Goal: Transaction & Acquisition: Purchase product/service

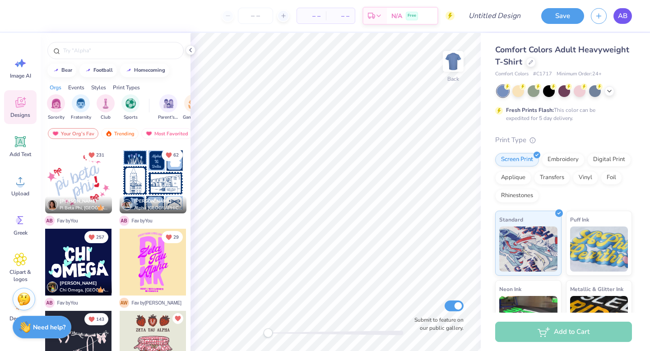
click at [624, 16] on span "AB" at bounding box center [622, 16] width 9 height 10
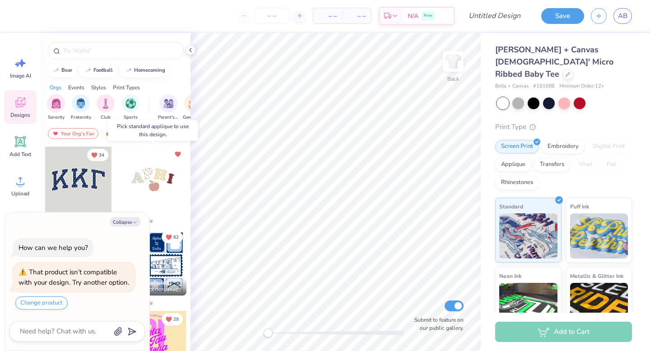
click at [155, 173] on div at bounding box center [153, 180] width 67 height 67
click at [142, 183] on div at bounding box center [153, 180] width 67 height 67
click at [142, 183] on div at bounding box center [220, 180] width 201 height 67
click at [142, 183] on div at bounding box center [153, 180] width 67 height 67
click at [563, 69] on div at bounding box center [568, 74] width 10 height 10
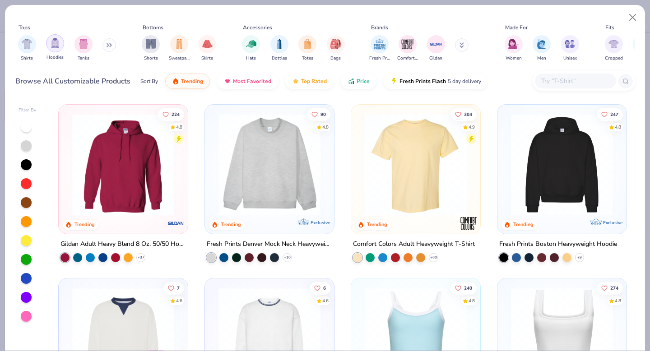
click at [48, 44] on div "filter for Hoodies" at bounding box center [55, 43] width 18 height 18
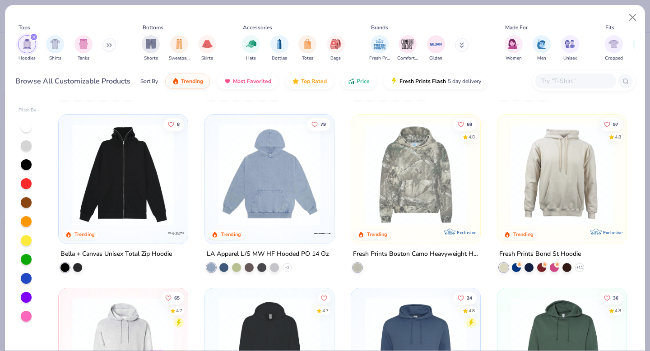
scroll to position [167, 0]
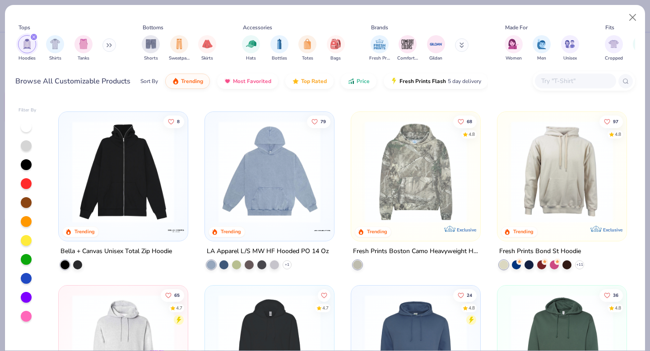
click at [255, 178] on img at bounding box center [269, 172] width 111 height 102
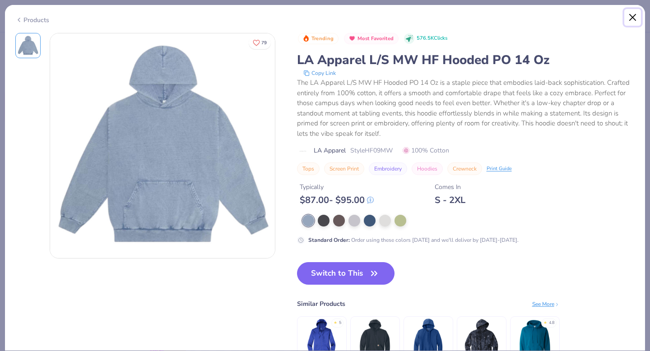
click at [639, 18] on button "Close" at bounding box center [633, 17] width 17 height 17
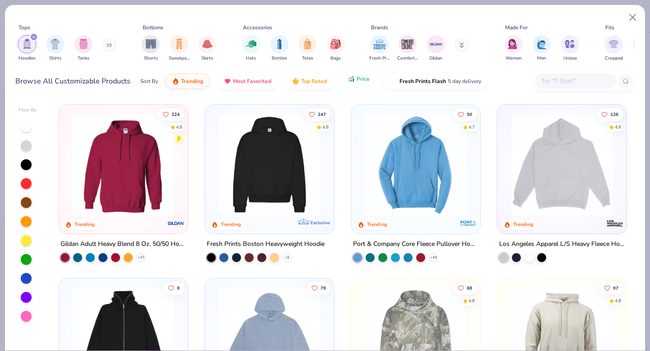
click at [359, 77] on span "Price" at bounding box center [363, 78] width 13 height 7
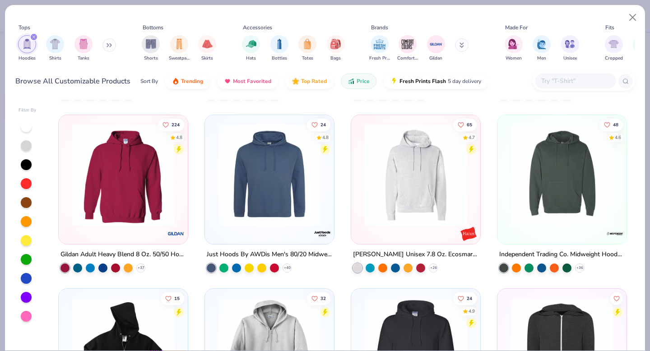
scroll to position [160, 0]
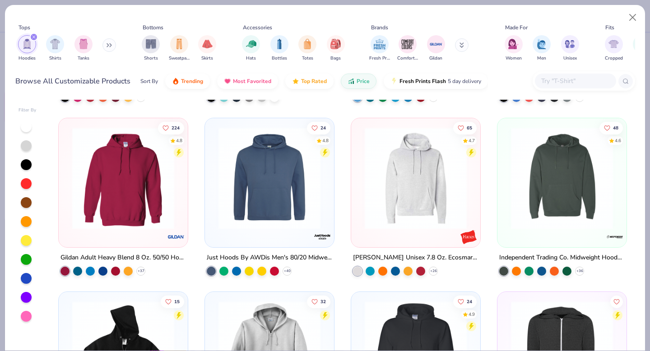
click at [143, 193] on img at bounding box center [123, 178] width 111 height 102
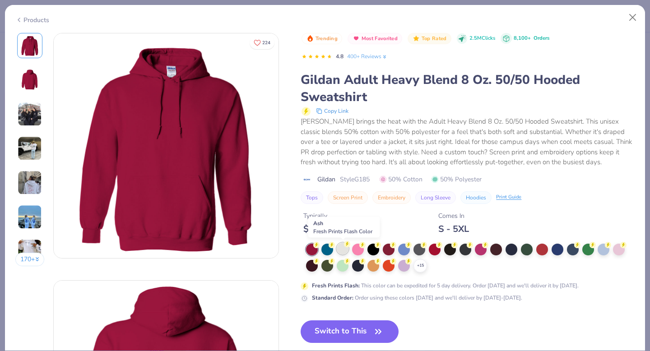
click at [346, 246] on circle at bounding box center [347, 244] width 6 height 6
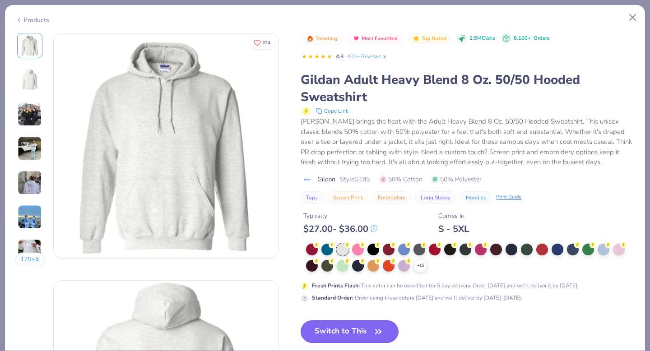
click at [346, 327] on button "Switch to This" at bounding box center [350, 332] width 98 height 23
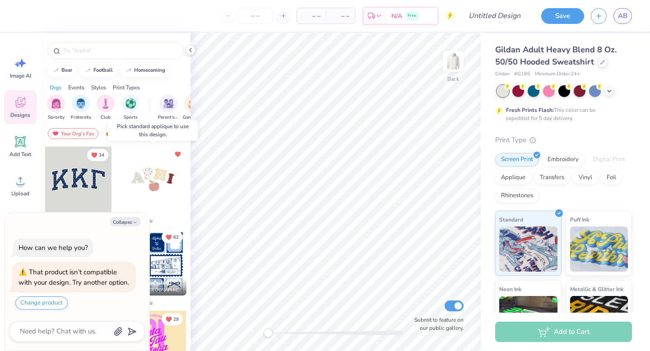
click at [153, 176] on div at bounding box center [153, 180] width 67 height 67
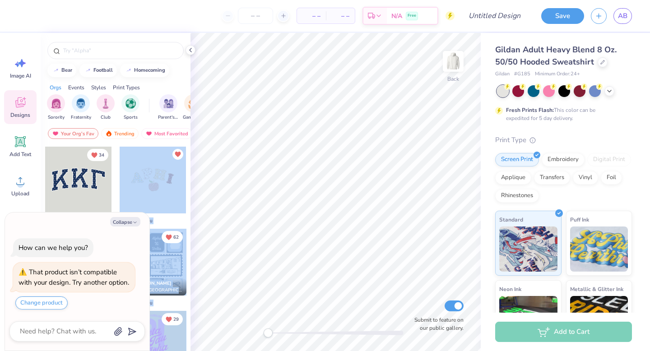
click at [261, 168] on div "– – Per Item – – Total Est. Delivery N/A Free Design Title Save AB Image AI Des…" at bounding box center [325, 175] width 650 height 351
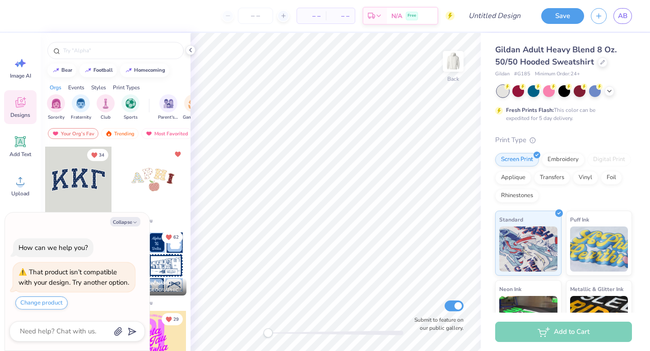
click at [143, 188] on div at bounding box center [153, 180] width 67 height 67
click at [131, 217] on button "Collapse" at bounding box center [125, 221] width 30 height 9
type textarea "x"
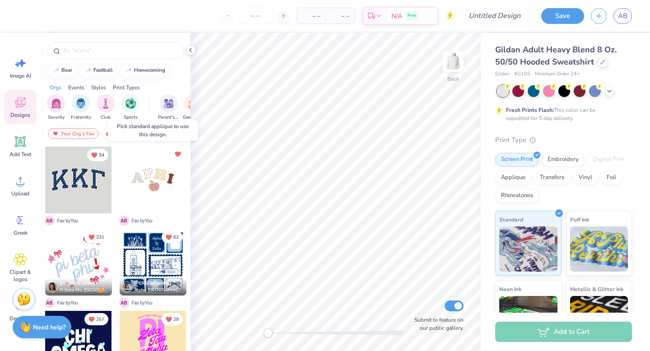
click at [162, 167] on div at bounding box center [153, 180] width 67 height 67
click at [120, 173] on div at bounding box center [86, 180] width 67 height 67
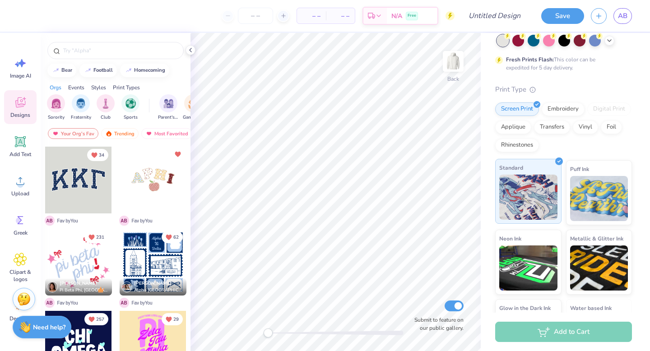
scroll to position [56, 0]
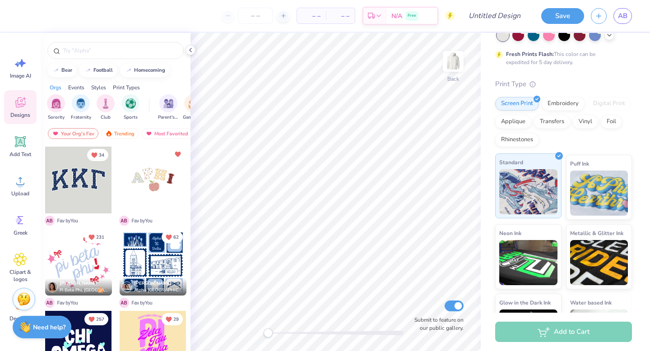
click at [535, 195] on img at bounding box center [529, 191] width 58 height 45
click at [160, 179] on div at bounding box center [153, 180] width 67 height 67
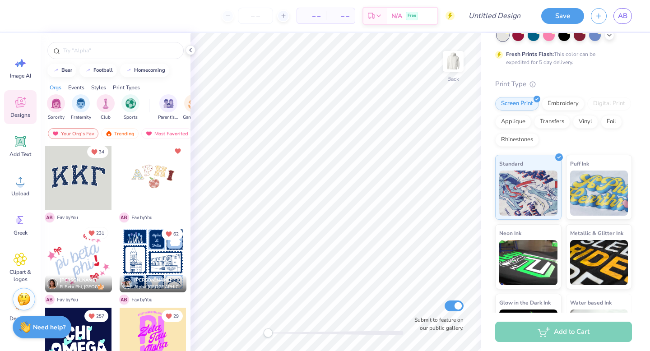
scroll to position [0, 0]
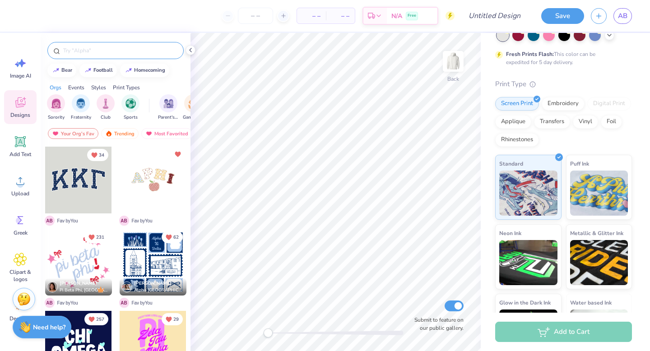
click at [118, 52] on input "text" at bounding box center [120, 50] width 116 height 9
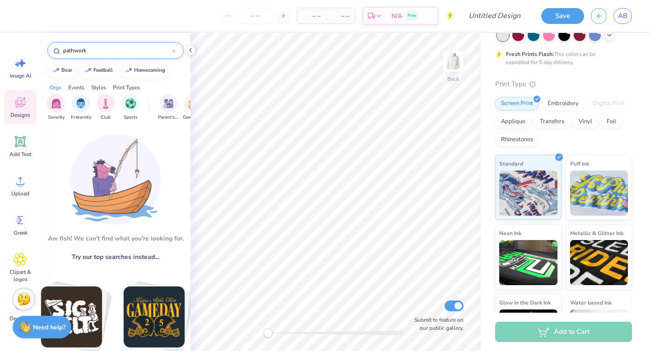
type input "pathwork"
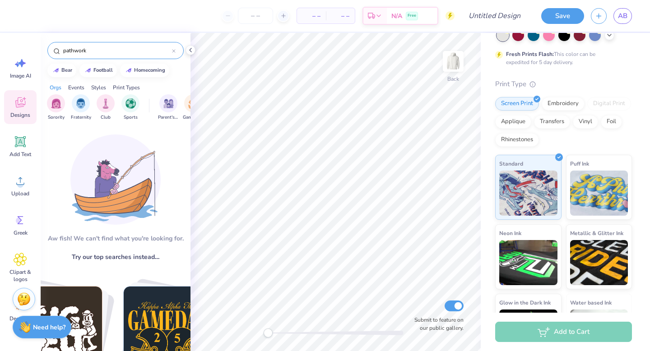
click at [24, 119] on div "Designs" at bounding box center [20, 107] width 33 height 34
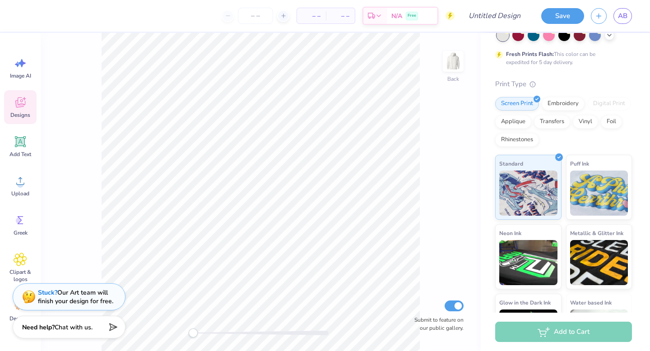
click at [28, 100] on div "Designs" at bounding box center [20, 107] width 33 height 34
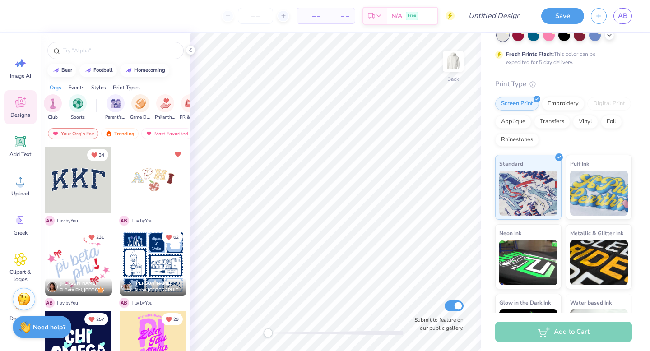
scroll to position [0, 51]
click at [167, 175] on div at bounding box center [153, 180] width 67 height 67
click at [84, 174] on div at bounding box center [78, 180] width 67 height 67
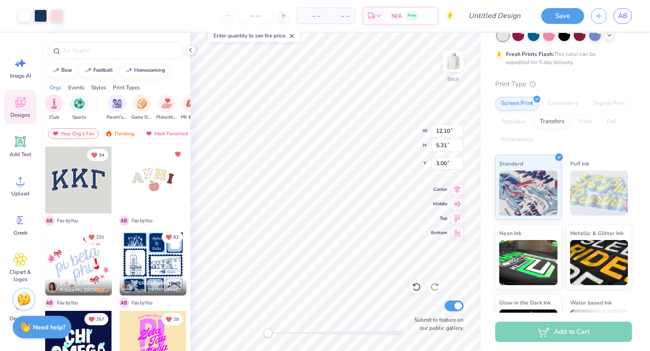
click at [149, 193] on div at bounding box center [153, 180] width 67 height 67
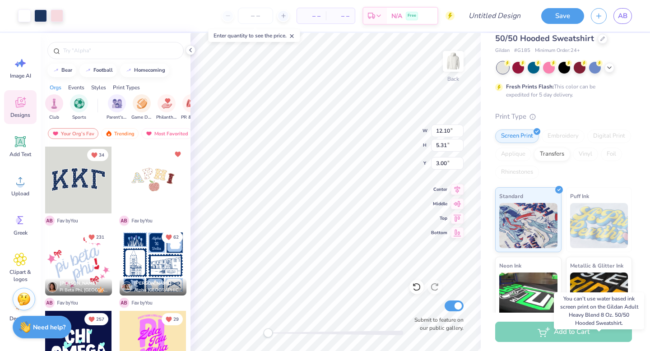
scroll to position [11, 0]
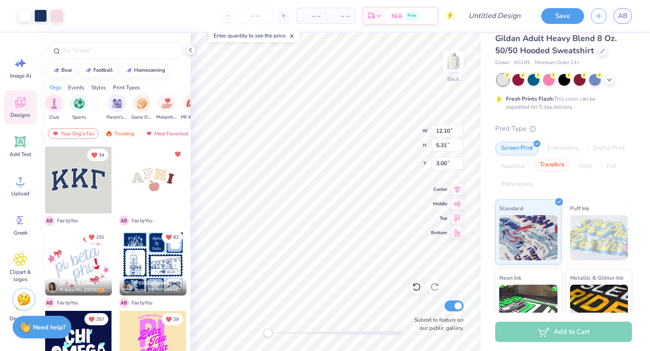
click at [557, 170] on div "Transfers" at bounding box center [552, 166] width 36 height 14
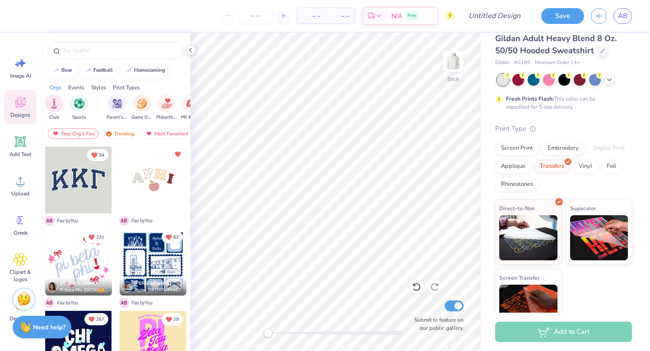
click at [150, 181] on div at bounding box center [153, 180] width 67 height 67
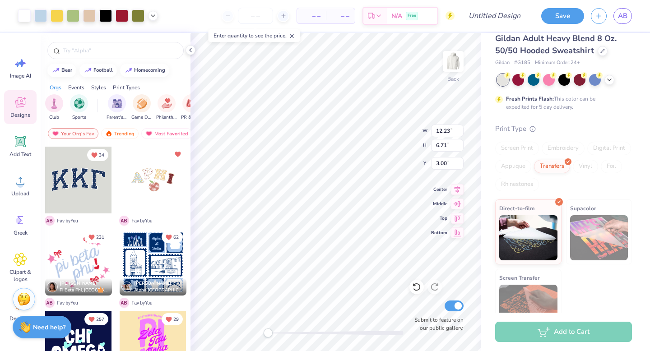
click at [249, 24] on div "– – Per Item – – Total Est. Delivery N/A Free" at bounding box center [310, 16] width 290 height 32
click at [249, 18] on input "number" at bounding box center [255, 16] width 35 height 16
type input "60"
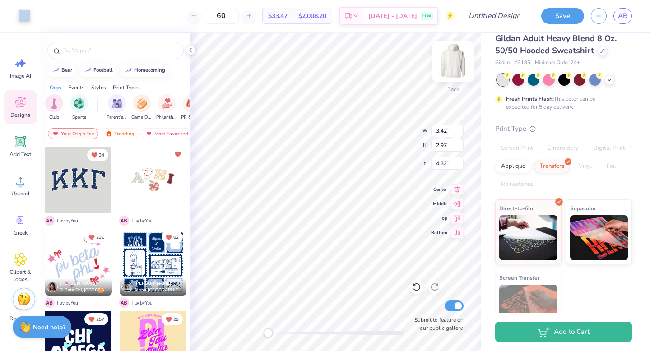
type input "3.42"
type input "2.97"
type input "4.32"
click at [23, 222] on icon at bounding box center [21, 221] width 14 height 14
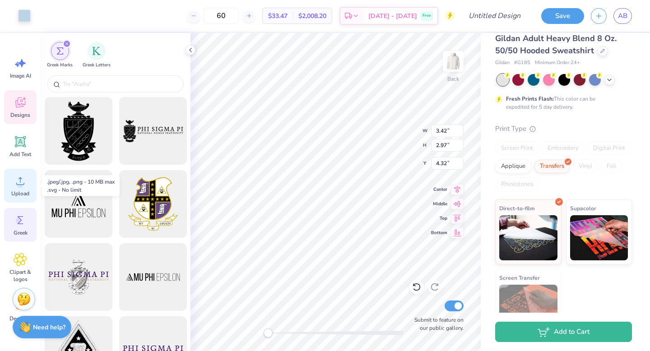
click at [15, 183] on icon at bounding box center [21, 181] width 14 height 14
